Goal: Navigation & Orientation: Find specific page/section

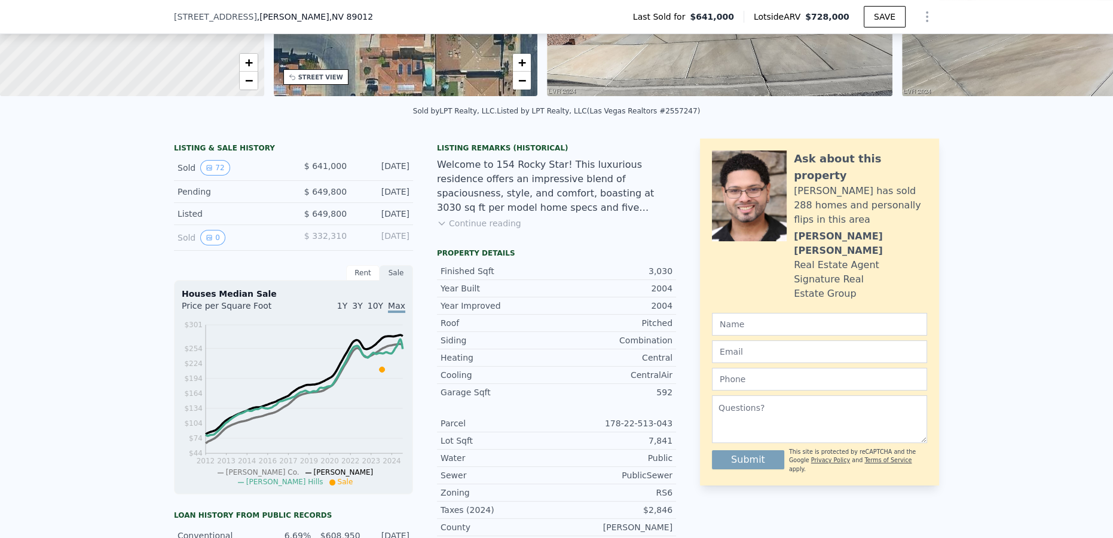
scroll to position [213, 0]
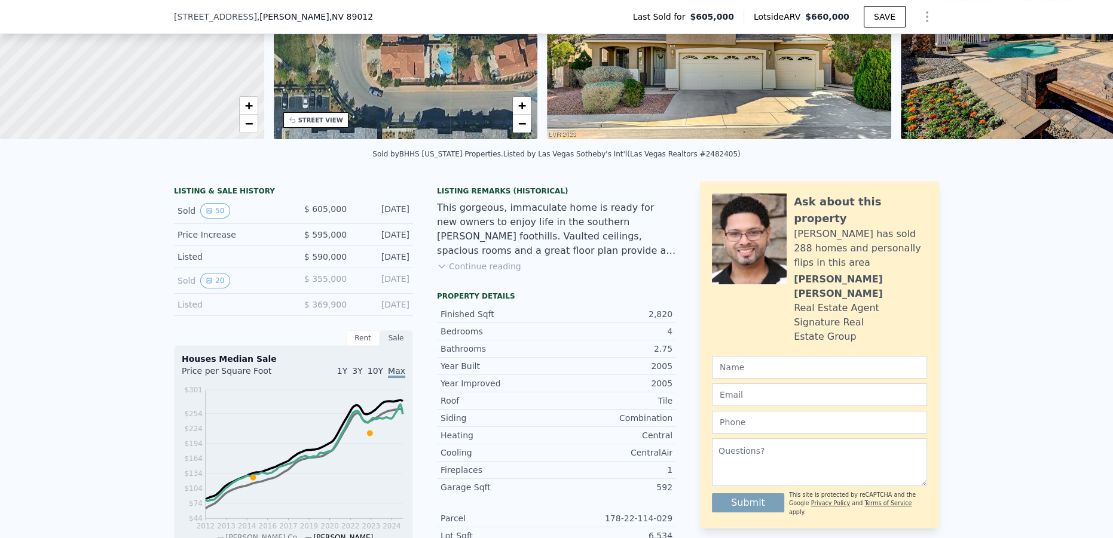
scroll to position [158, 0]
click at [214, 288] on button "20" at bounding box center [214, 281] width 29 height 16
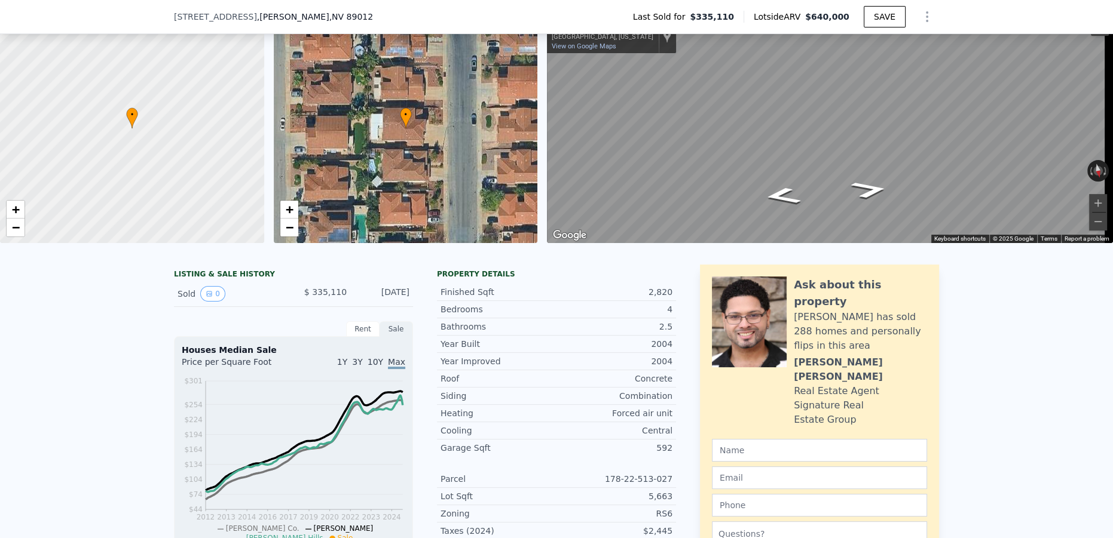
scroll to position [4, 0]
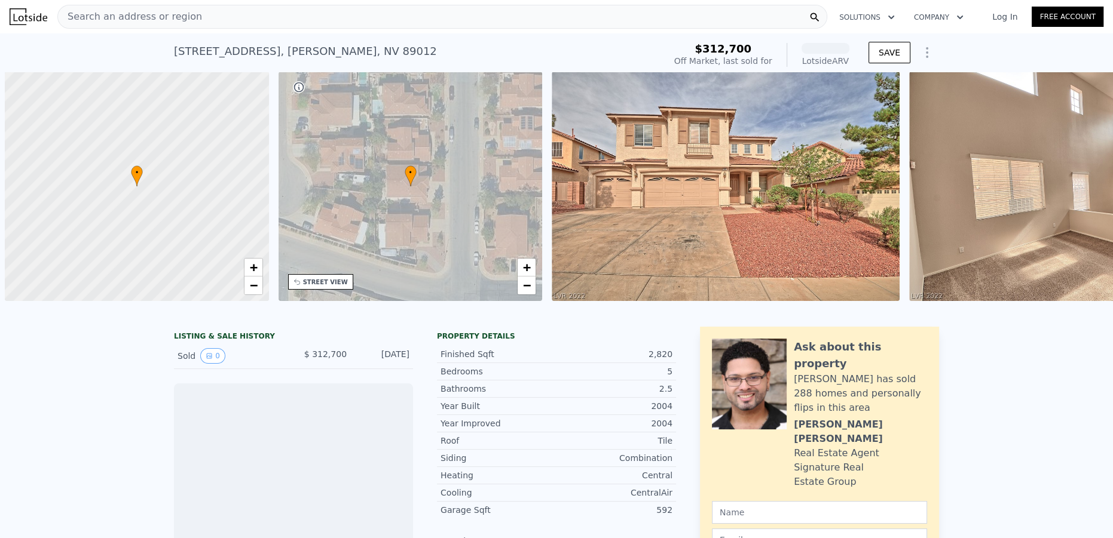
scroll to position [0, 5]
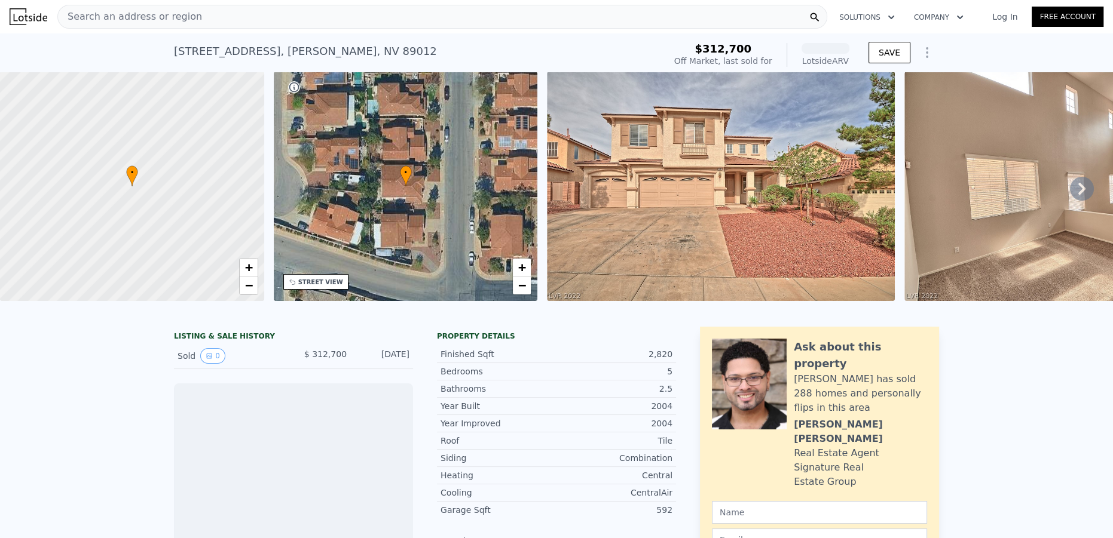
click at [1078, 188] on icon at bounding box center [1082, 189] width 24 height 24
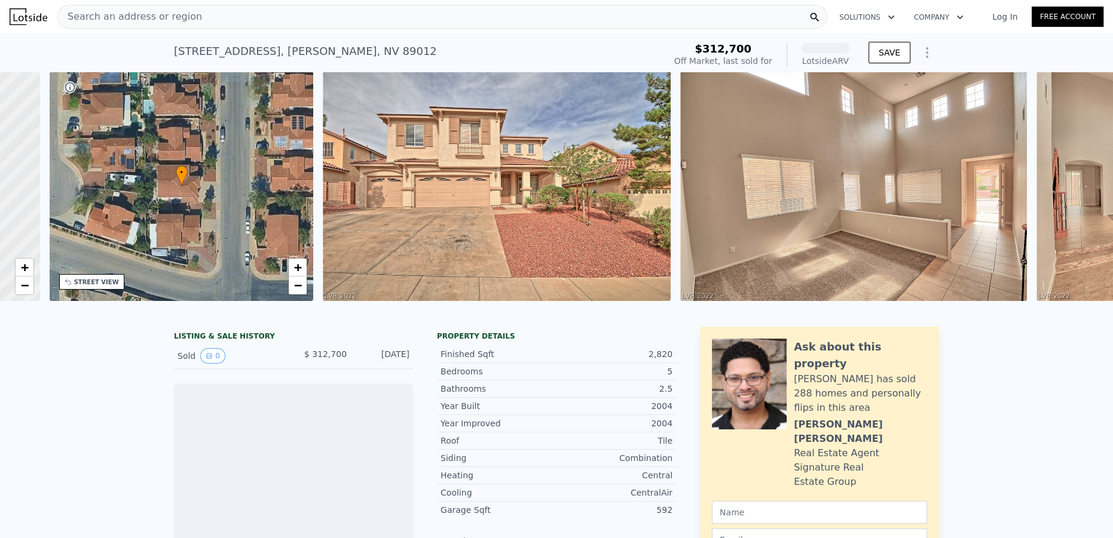
click at [1077, 188] on div "• + − • + − STREET VIEW Loading... SATELLITE VIEW" at bounding box center [556, 189] width 1113 height 234
click at [0, 0] on div "Loading..." at bounding box center [0, 0] width 0 height 0
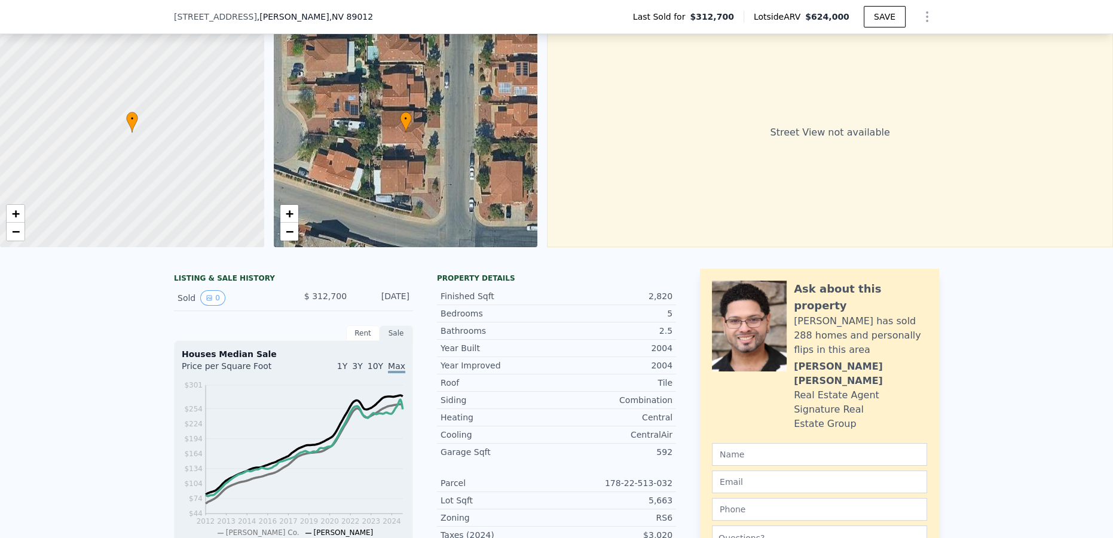
scroll to position [54, 0]
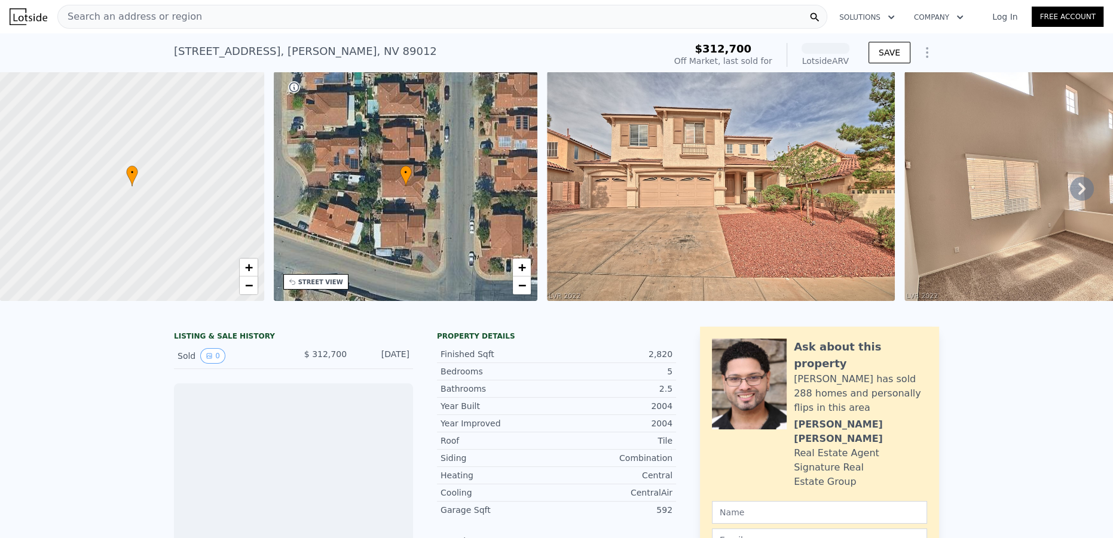
click at [1070, 181] on icon at bounding box center [1082, 189] width 24 height 24
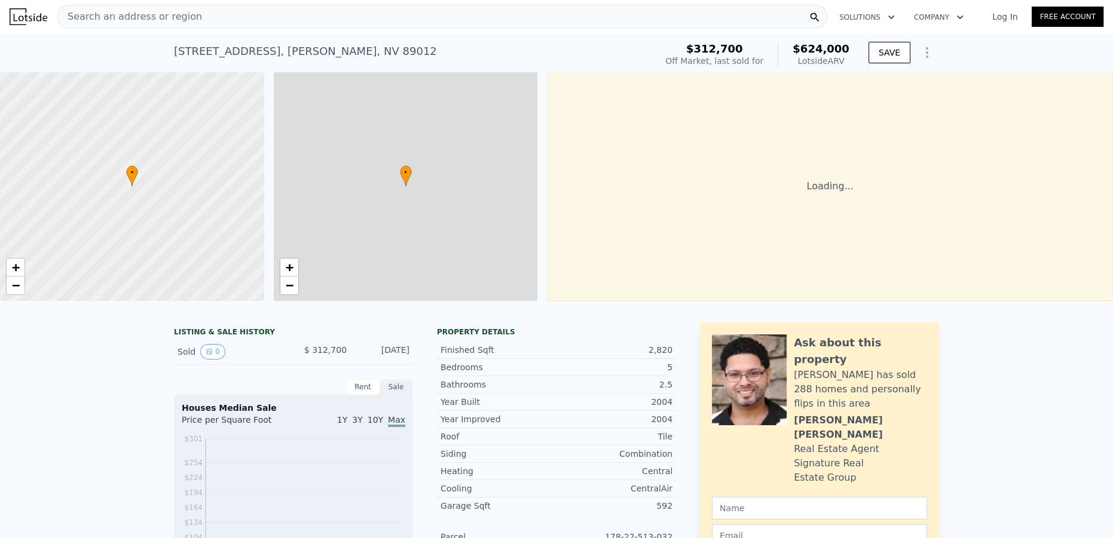
scroll to position [0, 5]
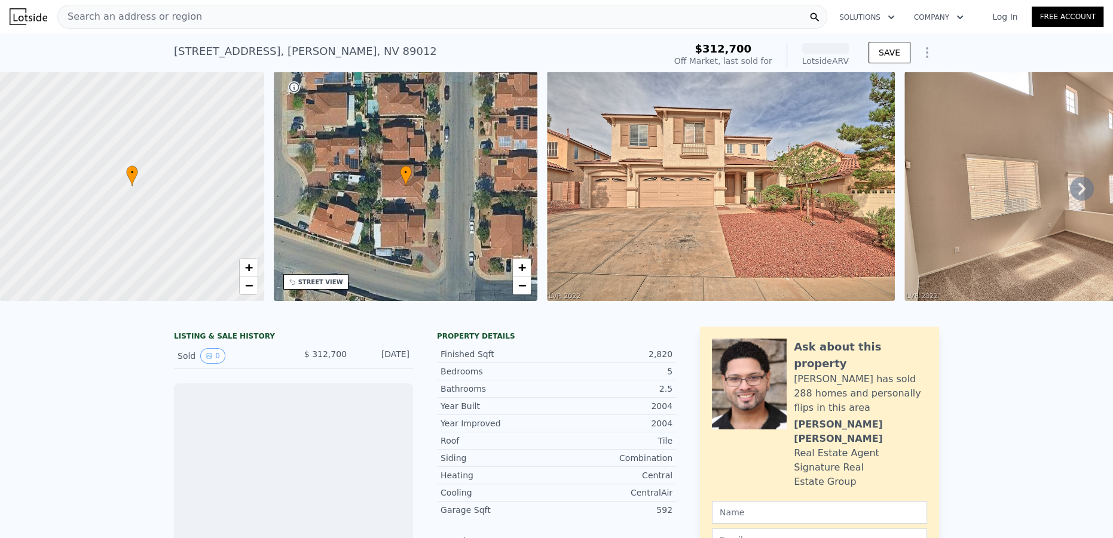
click at [1078, 181] on icon at bounding box center [1082, 189] width 24 height 24
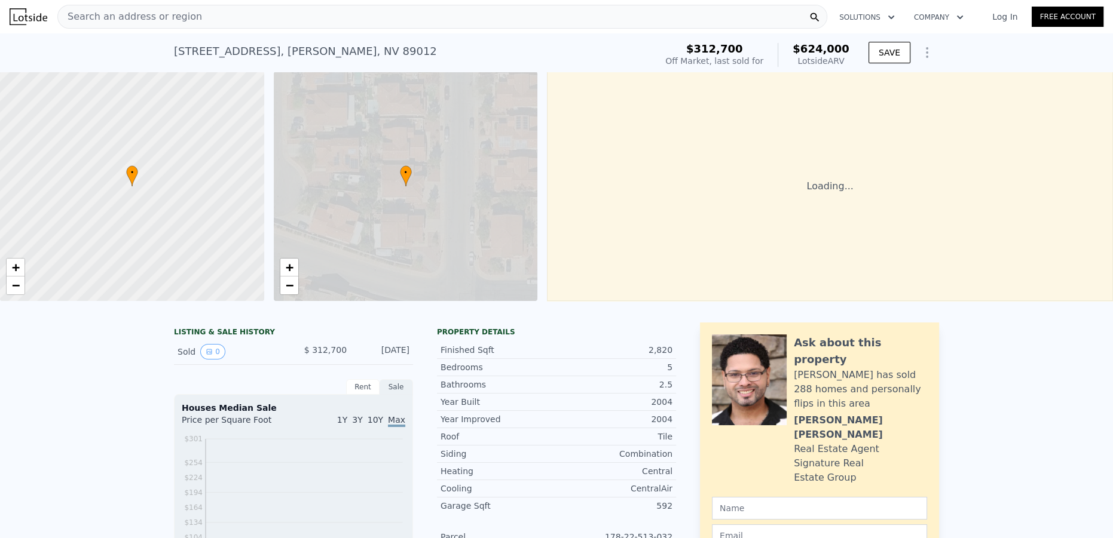
scroll to position [0, 5]
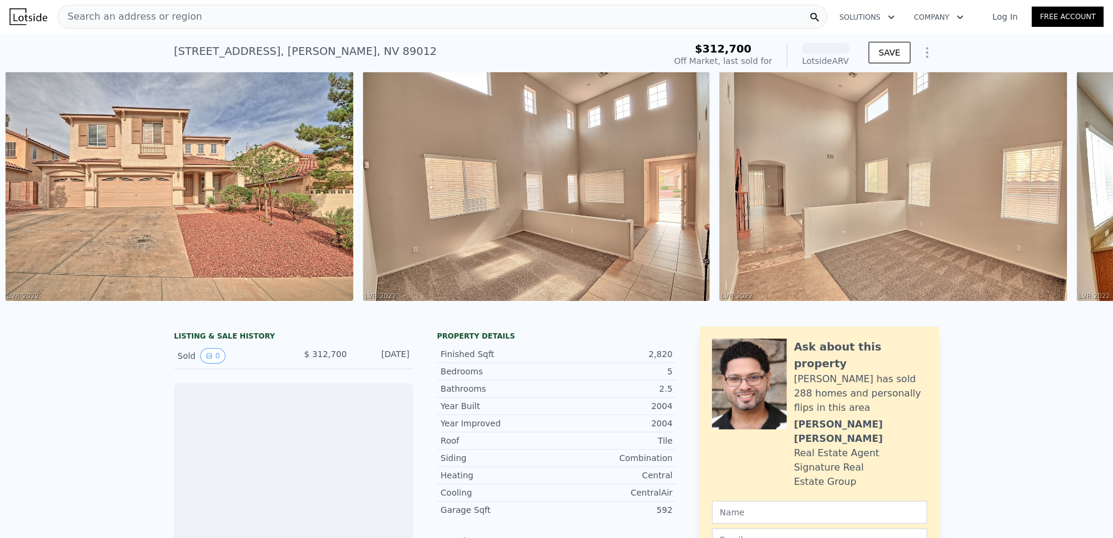
scroll to position [0, 5]
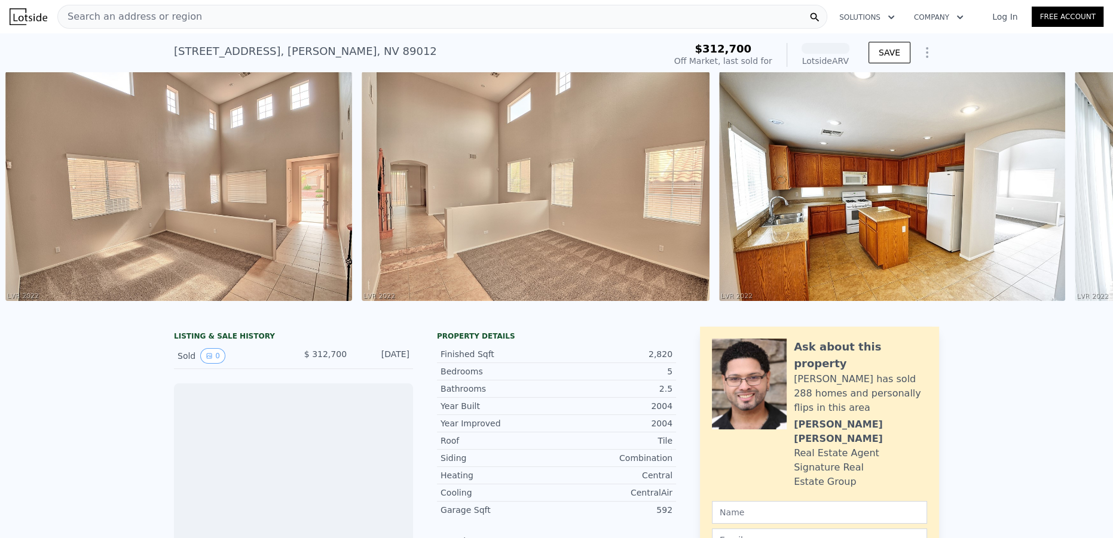
scroll to position [0, 5]
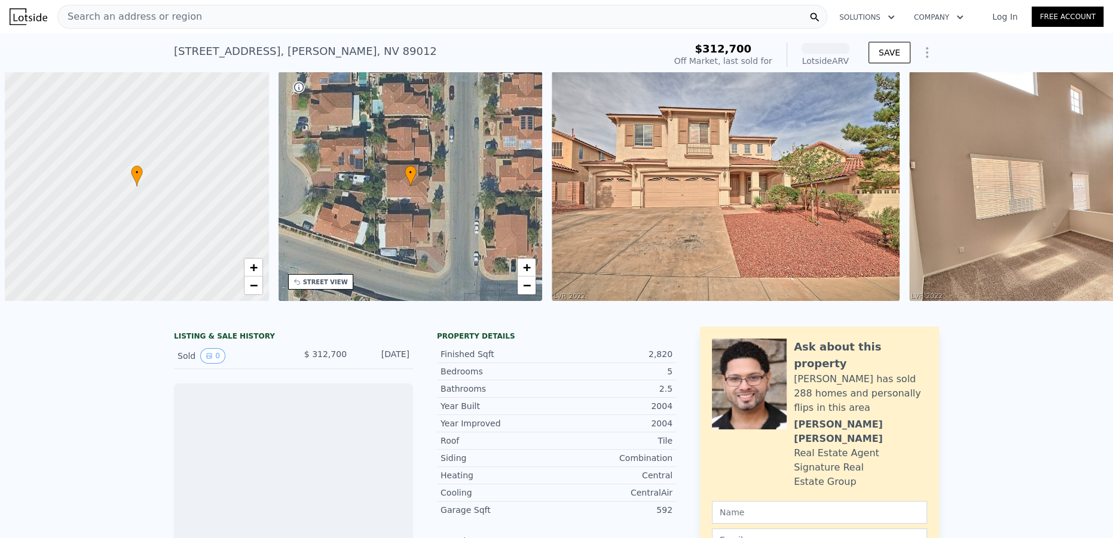
scroll to position [0, 5]
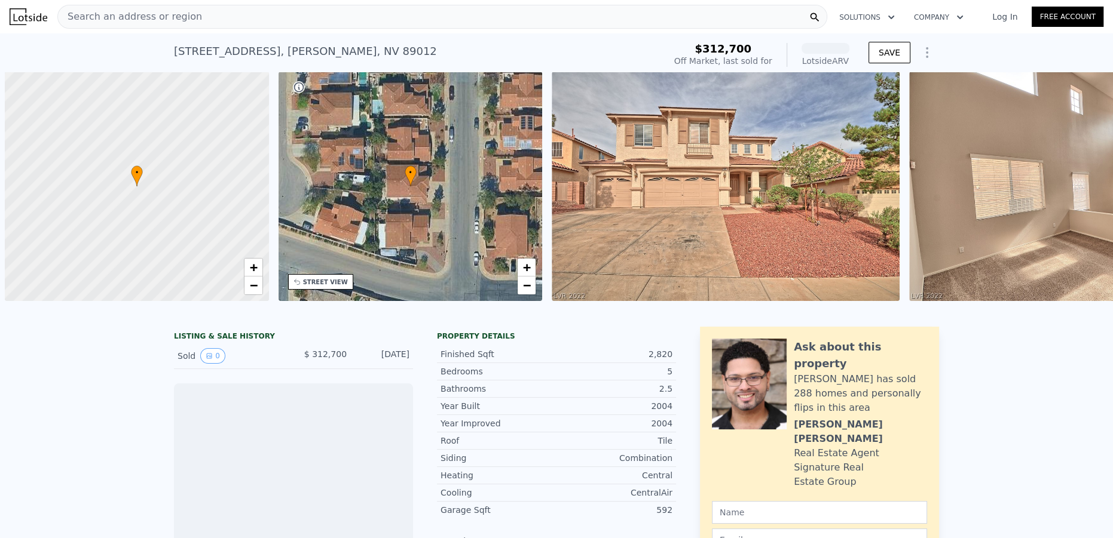
scroll to position [0, 5]
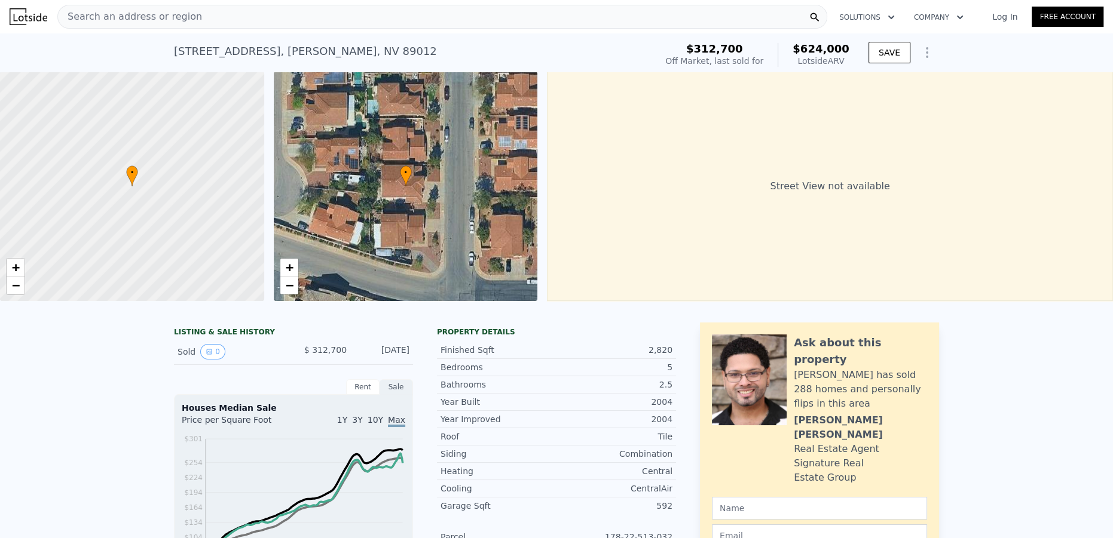
drag, startPoint x: 1037, startPoint y: 317, endPoint x: 1070, endPoint y: 320, distance: 33.1
click at [1070, 313] on div at bounding box center [556, 307] width 1113 height 12
click at [1066, 301] on div "• + − • + − Street View not available" at bounding box center [556, 186] width 1113 height 229
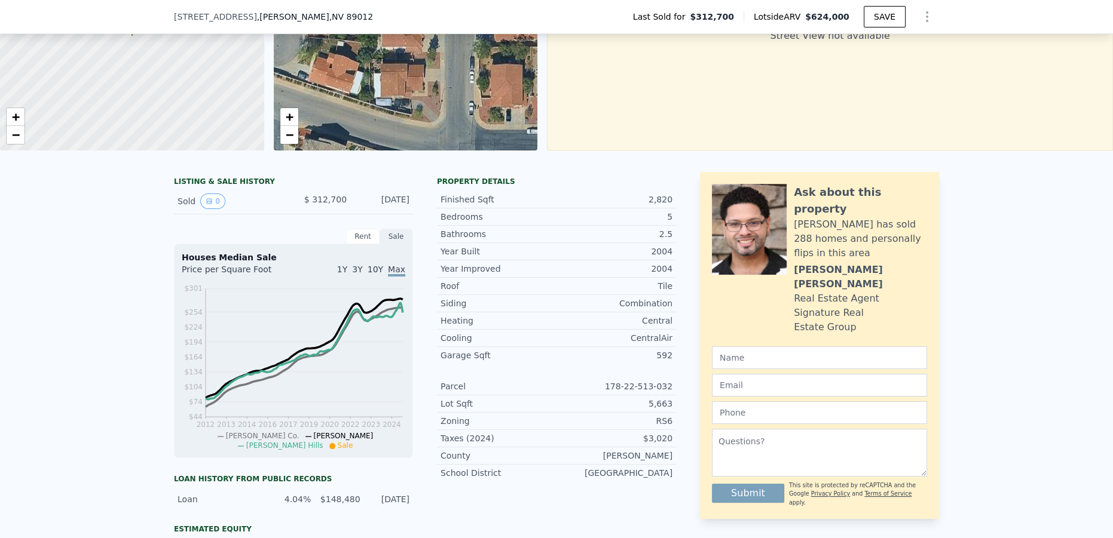
scroll to position [0, 0]
